Goal: Task Accomplishment & Management: Complete application form

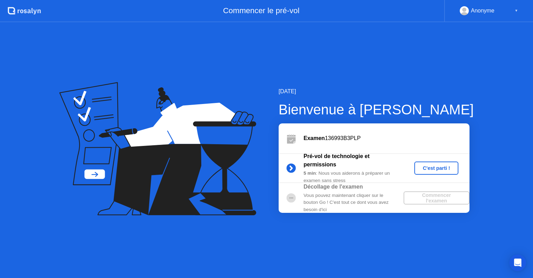
click at [438, 166] on div "C'est parti !" at bounding box center [436, 168] width 39 height 6
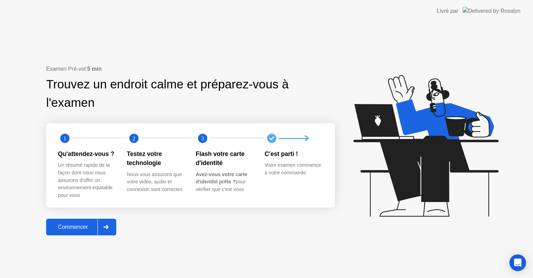
click at [346, 74] on icon at bounding box center [424, 149] width 179 height 178
click at [81, 227] on div "Commencer" at bounding box center [72, 227] width 49 height 6
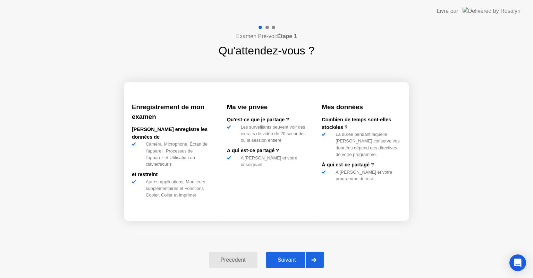
click at [89, 129] on div "Examen Pré-vol: Étape 1 Qu'attendez-vous ? Enregistrement de mon examen [PERSON…" at bounding box center [266, 150] width 533 height 256
drag, startPoint x: 89, startPoint y: 129, endPoint x: 224, endPoint y: 60, distance: 152.2
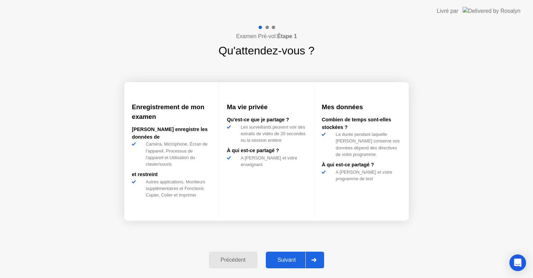
click at [224, 60] on div "Examen Pré-vol: Étape 1 Qu'attendez-vous ? Enregistrement de mon examen [PERSON…" at bounding box center [266, 150] width 533 height 256
click at [384, 30] on div "Examen Pré-vol: Étape 1 Qu'attendez-vous ? Enregistrement de mon examen [PERSON…" at bounding box center [266, 150] width 533 height 256
drag, startPoint x: 384, startPoint y: 30, endPoint x: 302, endPoint y: 253, distance: 237.6
click at [302, 253] on div "Examen Pré-vol: Étape 1 Qu'attendez-vous ? Enregistrement de mon examen [PERSON…" at bounding box center [266, 150] width 533 height 256
click at [297, 262] on div "Suivant" at bounding box center [287, 260] width 38 height 6
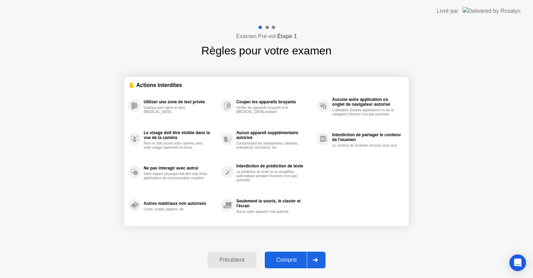
click at [351, 71] on div "✋ Actions interdites Utiliser une zone de test privée Quelque part calme et san…" at bounding box center [266, 151] width 284 height 185
click at [296, 261] on div "Compris" at bounding box center [287, 260] width 40 height 6
select select "**********"
select select "*******"
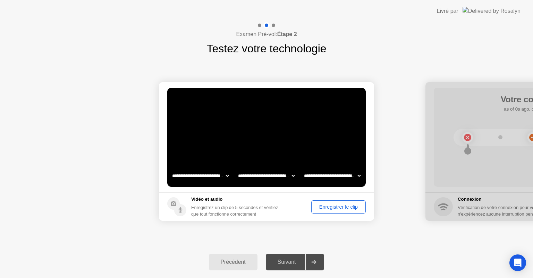
click at [326, 207] on div "Enregistrer le clip" at bounding box center [339, 207] width 50 height 6
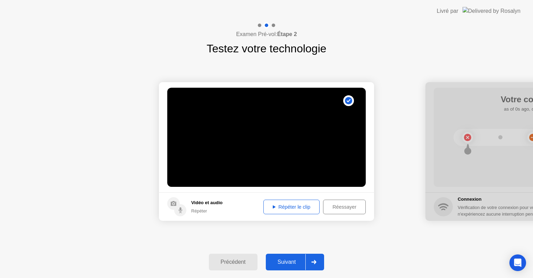
click at [295, 206] on div "Répéter le clip" at bounding box center [291, 207] width 51 height 6
click at [290, 262] on div "Suivant" at bounding box center [287, 262] width 38 height 6
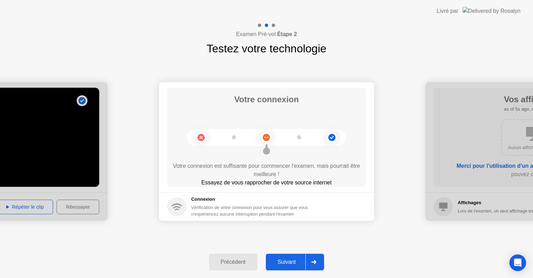
click at [290, 262] on div "Suivant" at bounding box center [287, 262] width 38 height 6
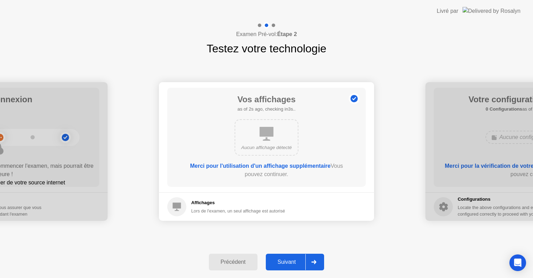
click at [290, 262] on div "Suivant" at bounding box center [287, 262] width 38 height 6
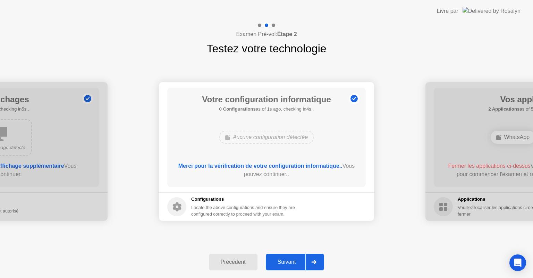
click at [290, 262] on div "Suivant" at bounding box center [287, 262] width 38 height 6
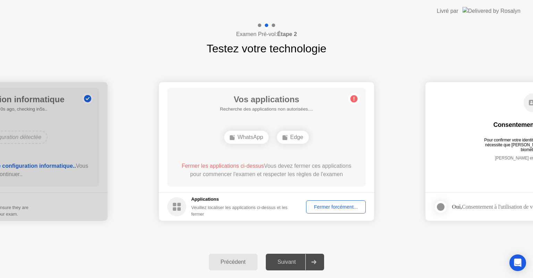
click at [332, 210] on div "Fermer forcément..." at bounding box center [335, 207] width 55 height 6
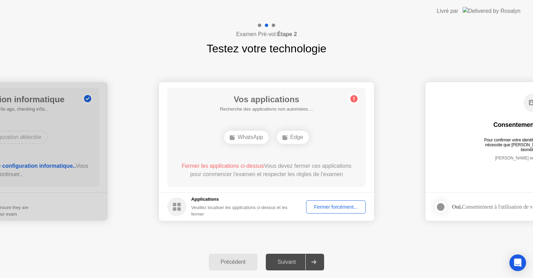
click at [290, 264] on div "Suivant" at bounding box center [287, 262] width 38 height 6
click at [292, 263] on div "Suivant" at bounding box center [287, 262] width 38 height 6
click at [316, 262] on icon at bounding box center [314, 262] width 5 height 4
click at [290, 263] on div "Suivant" at bounding box center [287, 262] width 38 height 6
click at [339, 205] on div "Fermer forcément..." at bounding box center [335, 207] width 55 height 6
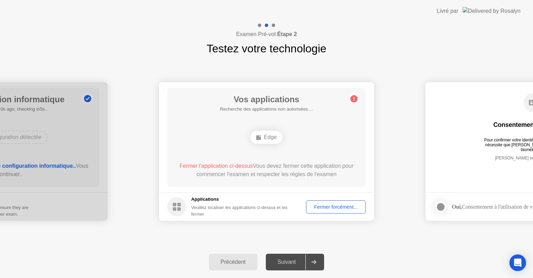
click at [297, 263] on div "Suivant" at bounding box center [287, 262] width 38 height 6
click at [331, 206] on div "Fermer forcément..." at bounding box center [335, 207] width 55 height 6
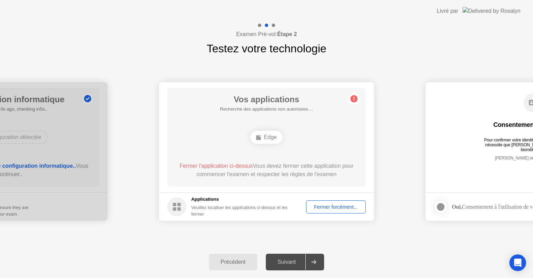
click at [291, 263] on div "Suivant" at bounding box center [287, 262] width 38 height 6
click at [317, 206] on div "Fermer forcément..." at bounding box center [335, 207] width 55 height 6
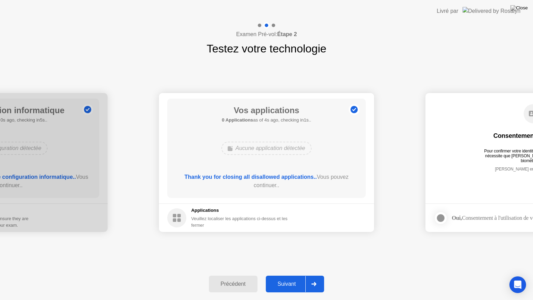
click at [289, 278] on div "Suivant" at bounding box center [287, 284] width 38 height 6
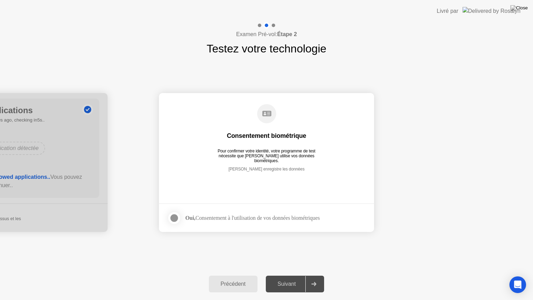
click at [176, 220] on div at bounding box center [174, 218] width 8 height 8
click at [285, 278] on div "Suivant" at bounding box center [287, 284] width 38 height 6
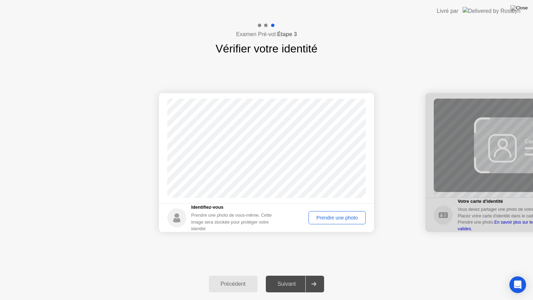
click at [349, 219] on div "Prendre une photo" at bounding box center [337, 218] width 52 height 6
click at [289, 278] on div "Suivant" at bounding box center [287, 284] width 38 height 6
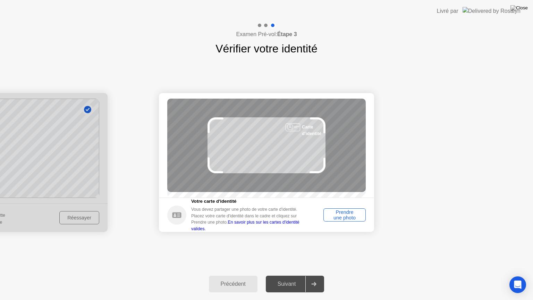
click at [344, 220] on div "Prendre une photo" at bounding box center [344, 214] width 37 height 11
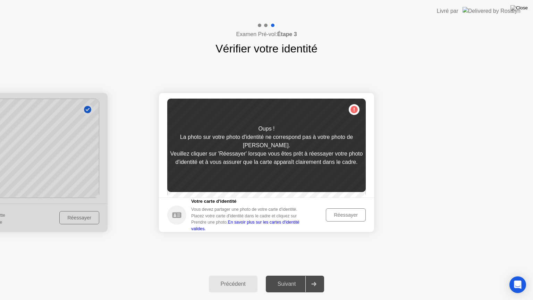
click at [341, 217] on div "Réessayer" at bounding box center [345, 215] width 35 height 6
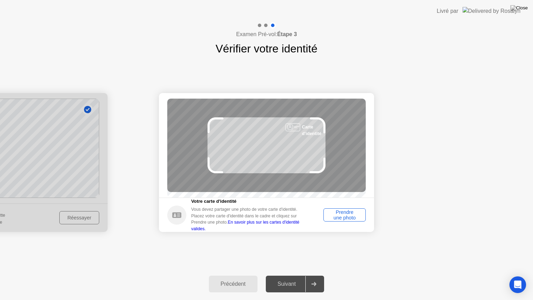
click at [341, 217] on div "Prendre une photo" at bounding box center [344, 214] width 37 height 11
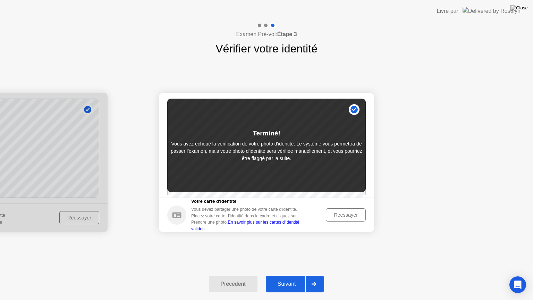
click at [348, 218] on div "Réessayer" at bounding box center [345, 215] width 35 height 6
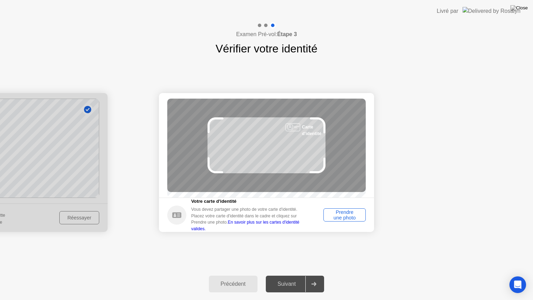
click at [346, 220] on div "Prendre une photo" at bounding box center [344, 214] width 37 height 11
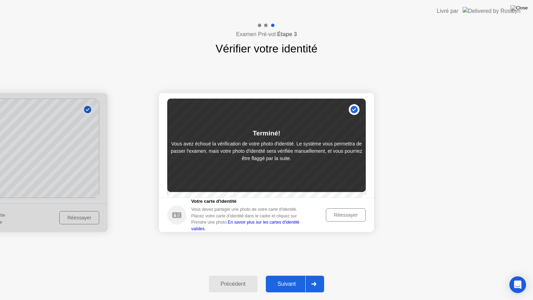
click at [342, 218] on div "Réessayer" at bounding box center [345, 215] width 35 height 6
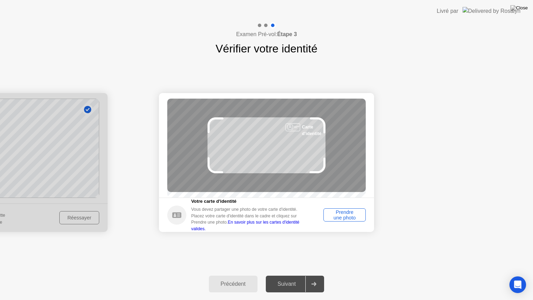
click at [342, 218] on div "Prendre une photo" at bounding box center [344, 214] width 37 height 11
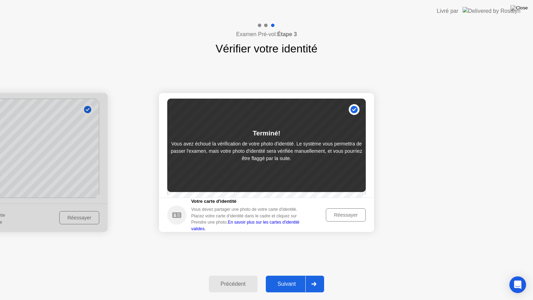
click at [294, 278] on div "Suivant" at bounding box center [287, 284] width 38 height 6
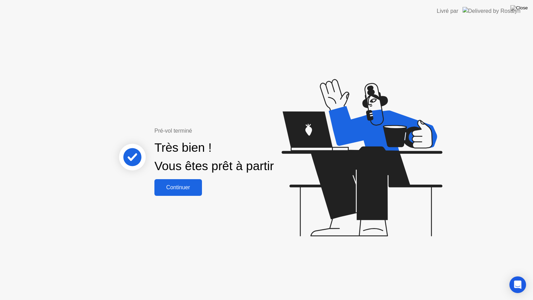
click at [179, 186] on div "Continuer" at bounding box center [177, 187] width 43 height 6
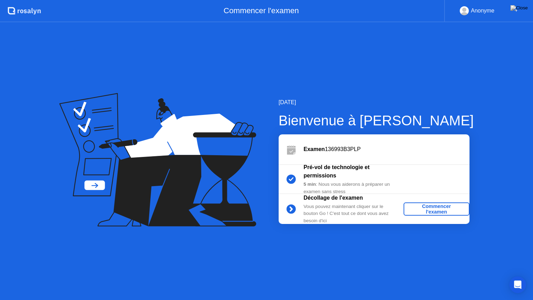
click at [433, 209] on div "Commencer l'examen" at bounding box center [436, 208] width 60 height 11
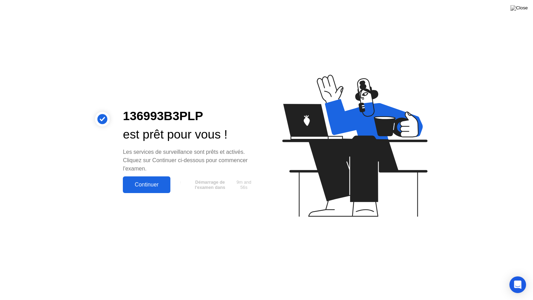
click at [156, 184] on div "Continuer" at bounding box center [146, 184] width 43 height 6
